Goal: Task Accomplishment & Management: Use online tool/utility

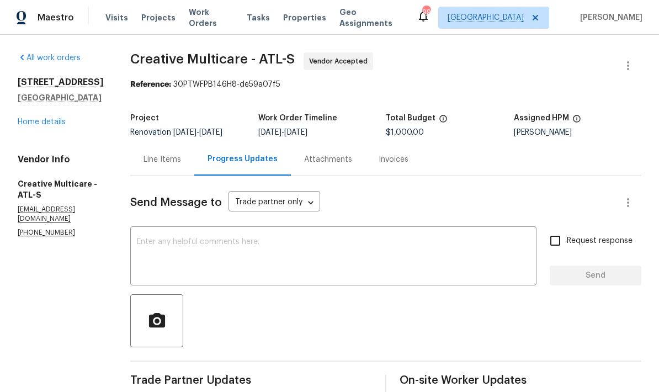
click at [60, 124] on link "Home details" at bounding box center [42, 122] width 48 height 8
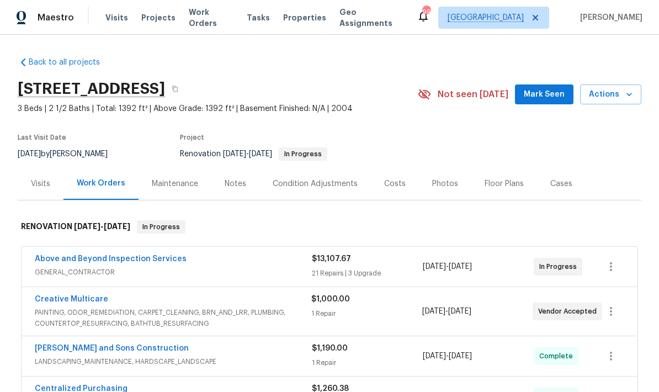
click at [239, 186] on div "Notes" at bounding box center [236, 183] width 22 height 11
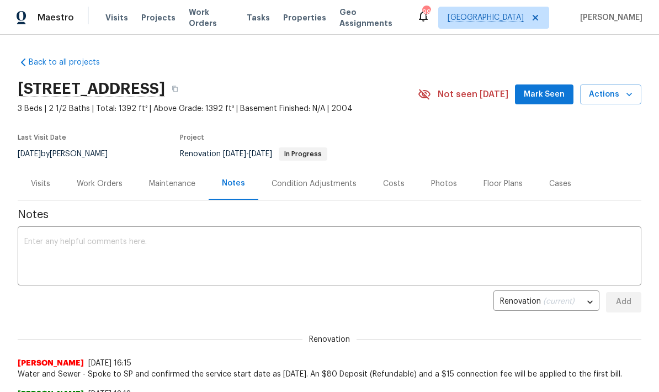
click at [155, 240] on textarea at bounding box center [329, 257] width 611 height 39
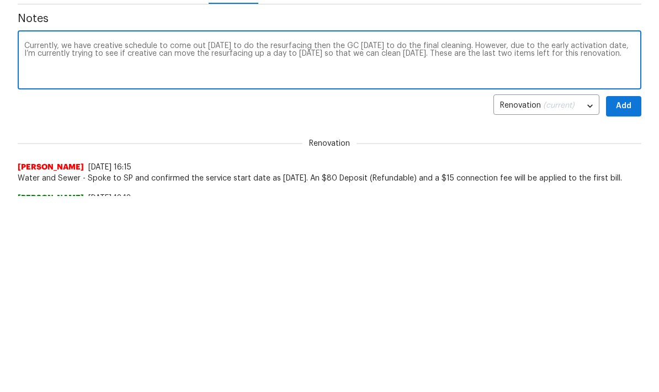
type textarea "Currently, we have creative schedule to come out on Tuesday to do the resurfaci…"
click at [460, 295] on span "Add" at bounding box center [624, 302] width 18 height 14
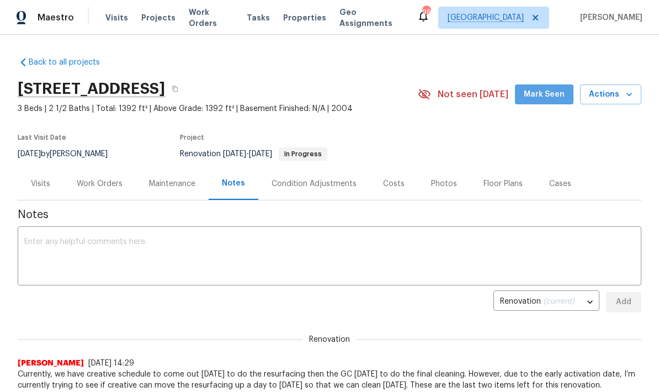
click at [460, 96] on span "Mark Seen" at bounding box center [544, 95] width 41 height 14
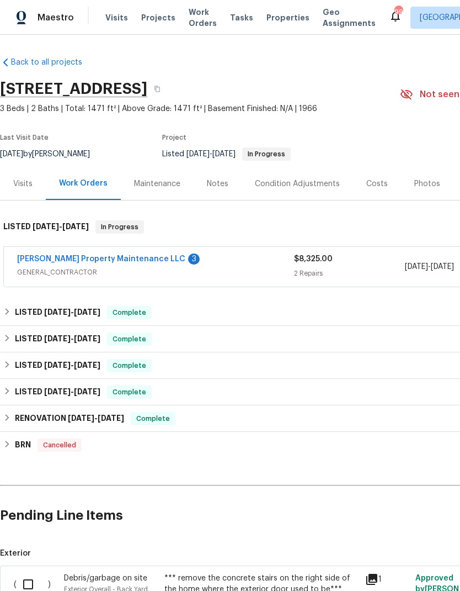
click at [108, 261] on link "[PERSON_NAME] Property Maintenance LLC" at bounding box center [101, 259] width 168 height 8
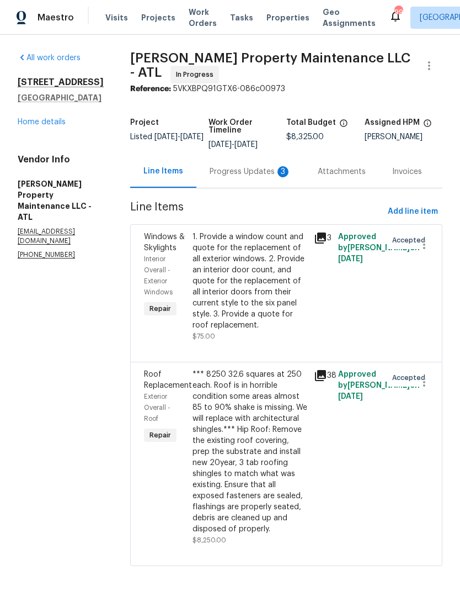
click at [268, 172] on div "Progress Updates 3" at bounding box center [251, 171] width 82 height 11
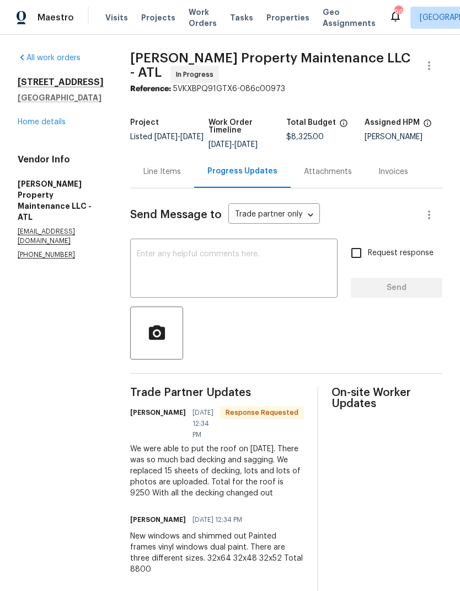
click at [170, 168] on div "Line Items" at bounding box center [163, 171] width 38 height 11
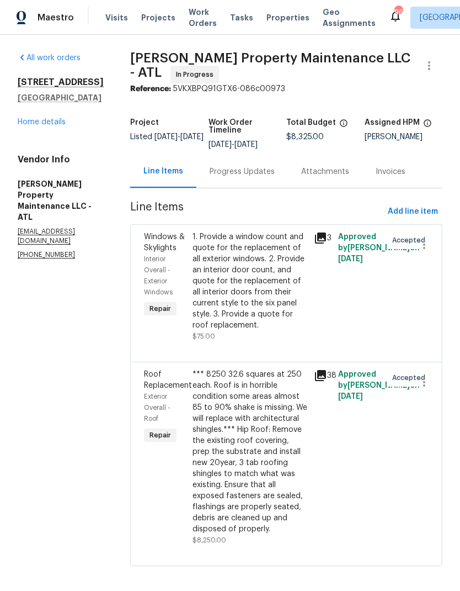
click at [323, 234] on icon at bounding box center [320, 237] width 11 height 11
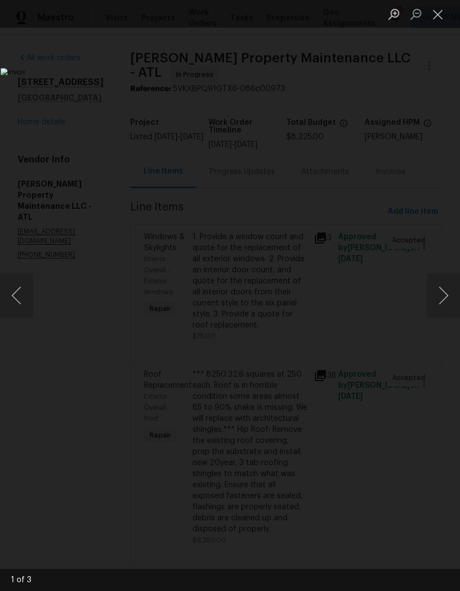
click at [439, 306] on button "Next image" at bounding box center [443, 295] width 33 height 44
click at [439, 300] on button "Next image" at bounding box center [443, 295] width 33 height 44
click at [22, 301] on button "Previous image" at bounding box center [16, 295] width 33 height 44
click at [27, 301] on button "Previous image" at bounding box center [16, 295] width 33 height 44
click at [439, 15] on button "Close lightbox" at bounding box center [438, 13] width 22 height 19
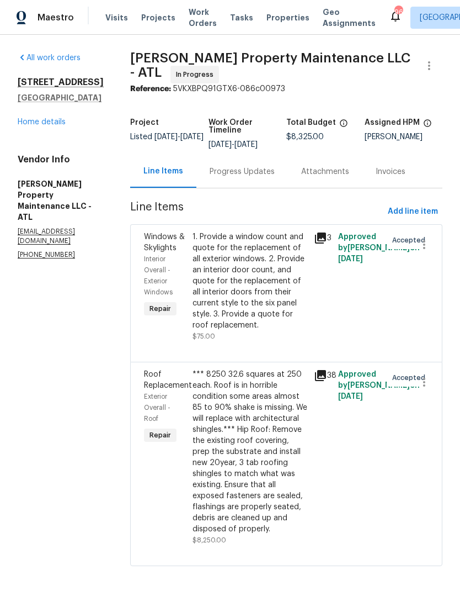
click at [248, 176] on div "Progress Updates" at bounding box center [242, 171] width 65 height 11
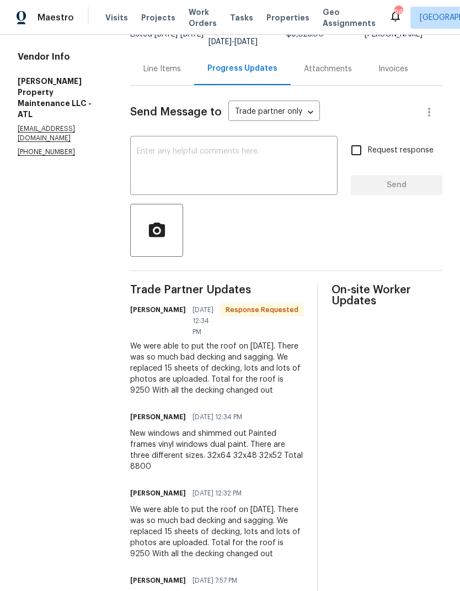
scroll to position [102, 0]
copy div "so much bad decking and sagging. We replaced 15 sheets of decking, lots and lot…"
click at [172, 67] on div "Line Items" at bounding box center [163, 69] width 38 height 11
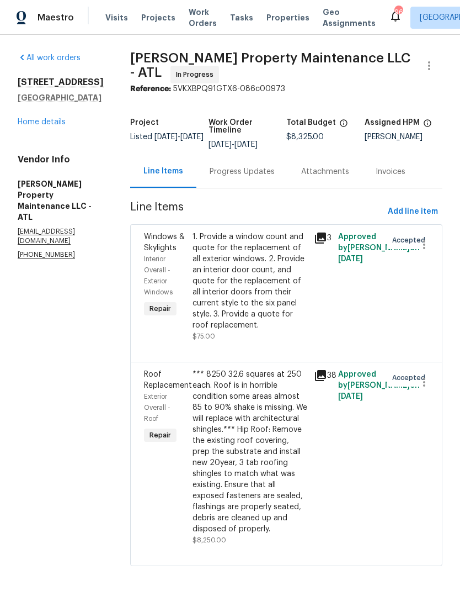
click at [264, 468] on div "*** 8250 32.6 squares at 250 each. Roof is in horrible condition some areas alm…" at bounding box center [250, 452] width 115 height 166
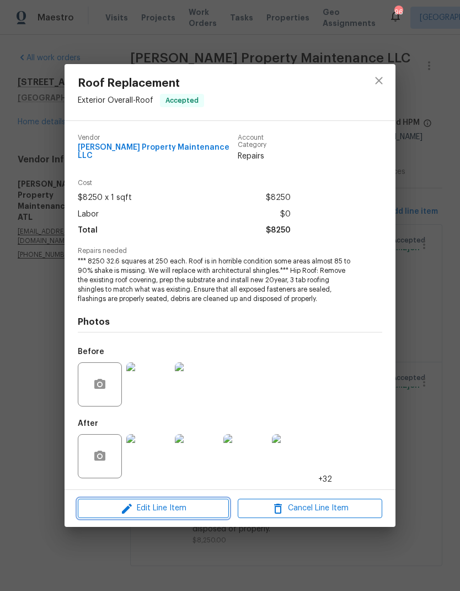
click at [200, 503] on span "Edit Line Item" at bounding box center [153, 508] width 145 height 14
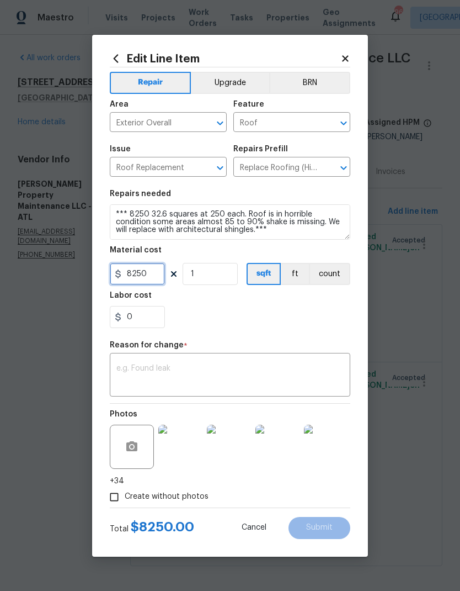
click at [158, 273] on input "8250" at bounding box center [137, 274] width 55 height 22
type input "9250"
click at [187, 367] on textarea at bounding box center [229, 375] width 227 height 23
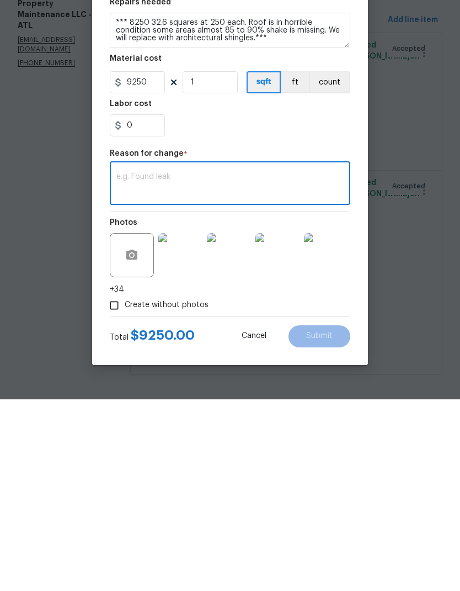
click at [179, 364] on textarea at bounding box center [229, 375] width 227 height 23
paste textarea "so much bad decking and sagging. We replaced 15 sheets of decking, lots and lot…"
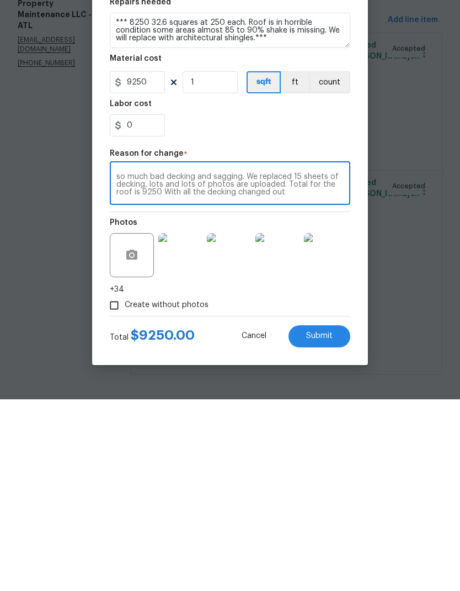
type textarea "so much bad decking and sagging. We replaced 15 sheets of decking, lots and lot…"
click at [336, 517] on button "Submit" at bounding box center [320, 528] width 62 height 22
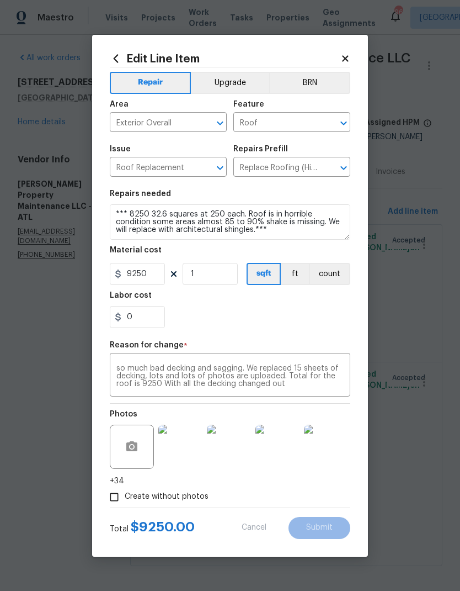
type input "8250"
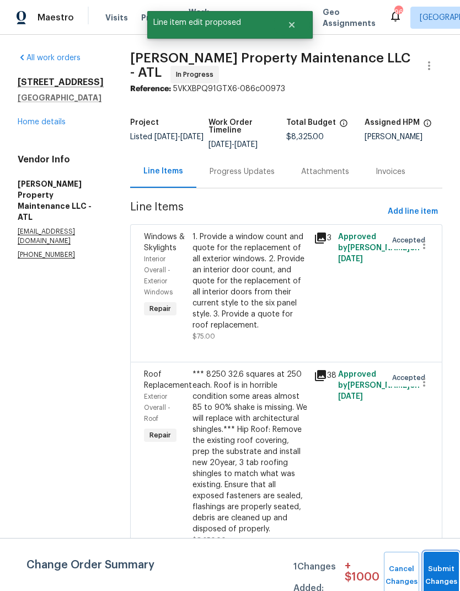
click at [442, 560] on button "Submit Changes" at bounding box center [441, 575] width 35 height 47
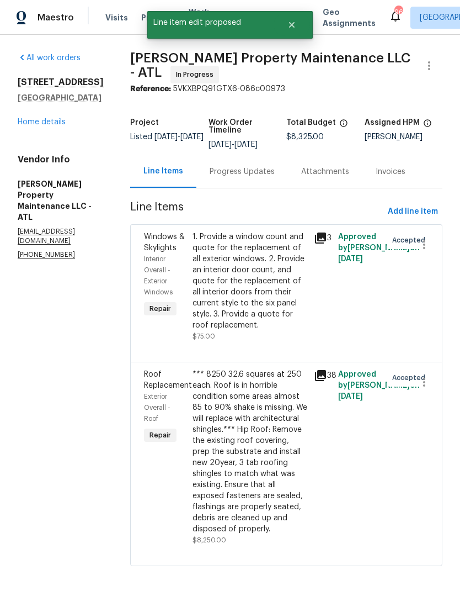
scroll to position [0, 0]
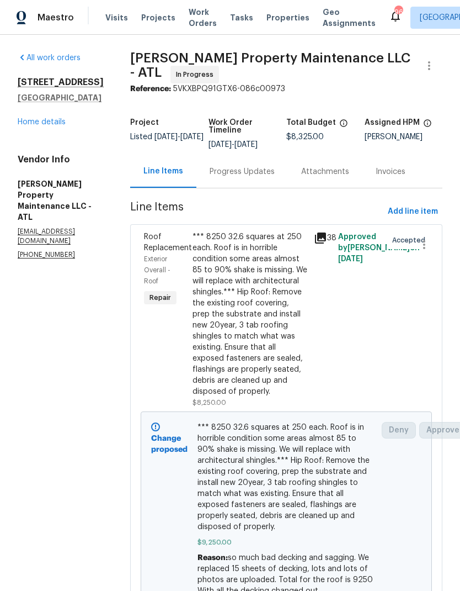
click at [253, 172] on div "Progress Updates" at bounding box center [242, 171] width 65 height 11
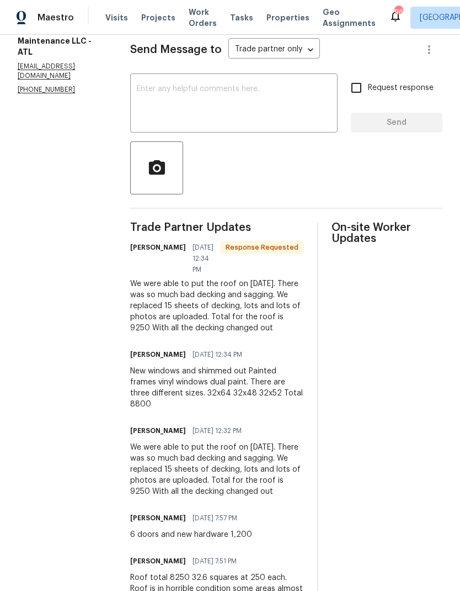
scroll to position [166, 0]
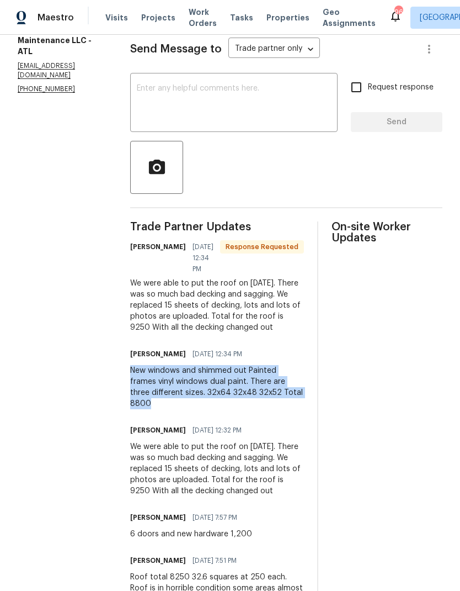
copy div "New windows and shimmed out Painted frames vinyl windows dual paint. There are …"
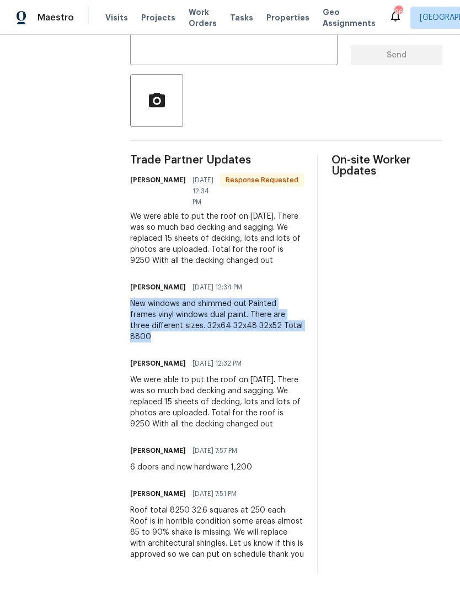
scroll to position [44, 0]
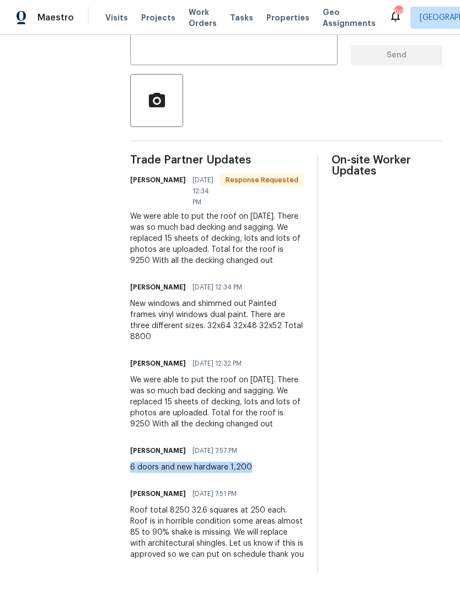
copy div "6 doors and new hardware 1,200"
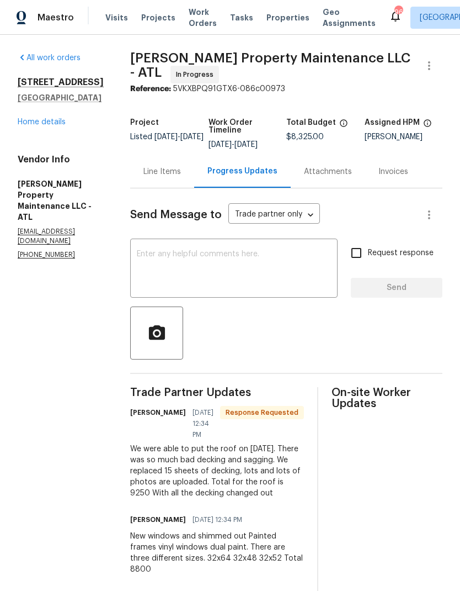
scroll to position [0, 0]
